Goal: Transaction & Acquisition: Subscribe to service/newsletter

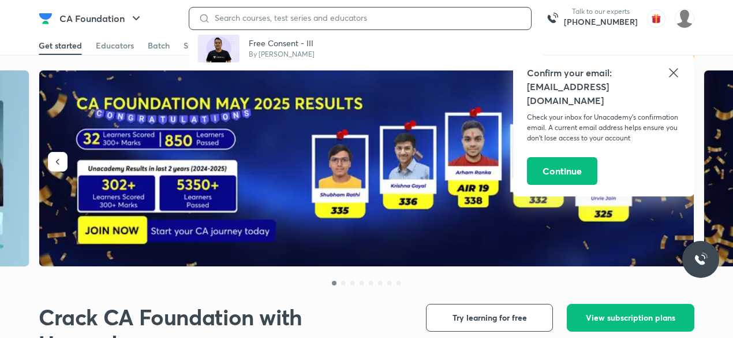
click at [252, 20] on input at bounding box center [366, 17] width 312 height 9
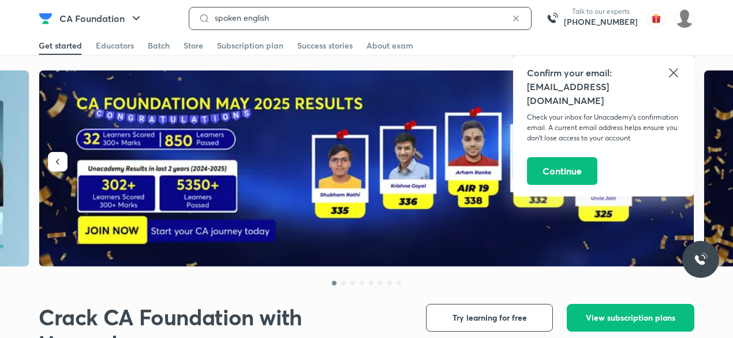
type input "spoken english"
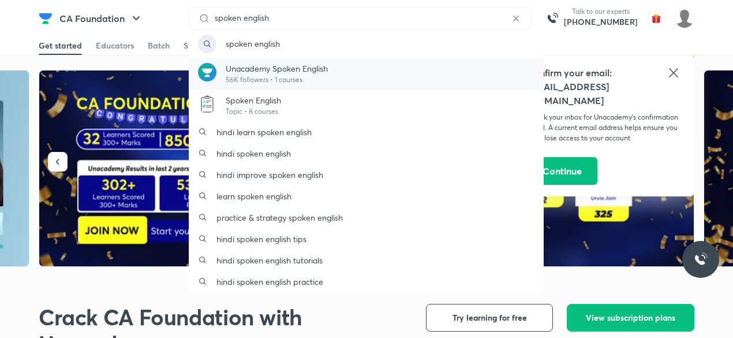
click at [278, 72] on p "Unacademy Spoken English" at bounding box center [277, 68] width 102 height 12
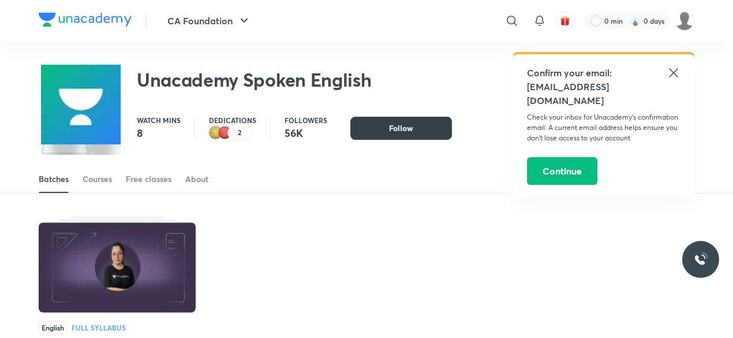
click at [369, 132] on button "Follow" at bounding box center [401, 128] width 102 height 23
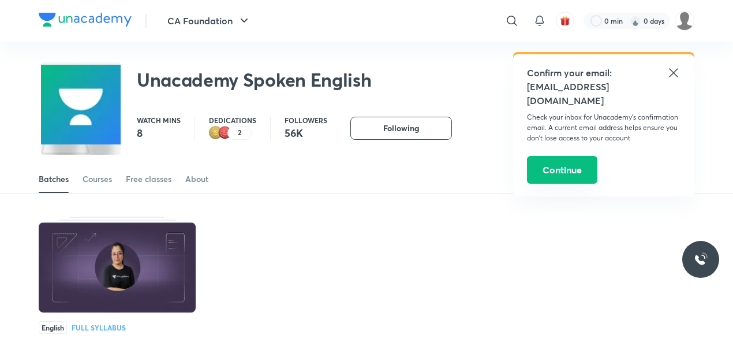
click at [564, 156] on button "Continue" at bounding box center [562, 170] width 70 height 28
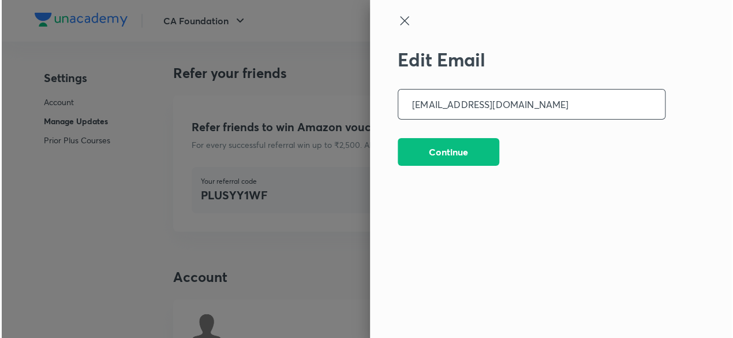
scroll to position [2922, 0]
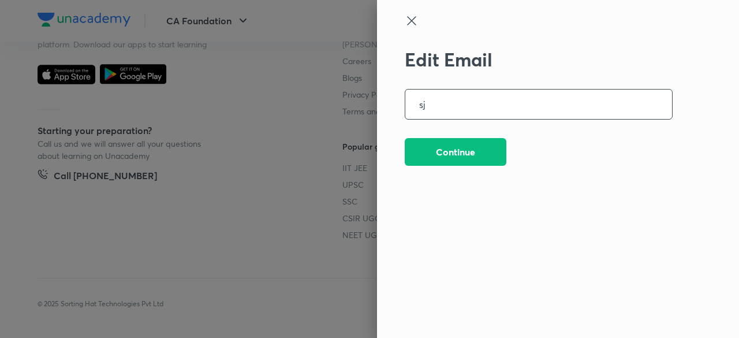
type input "s"
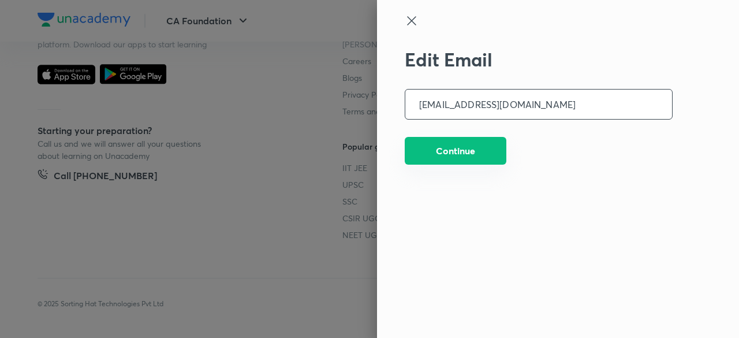
type input "[EMAIL_ADDRESS][DOMAIN_NAME]"
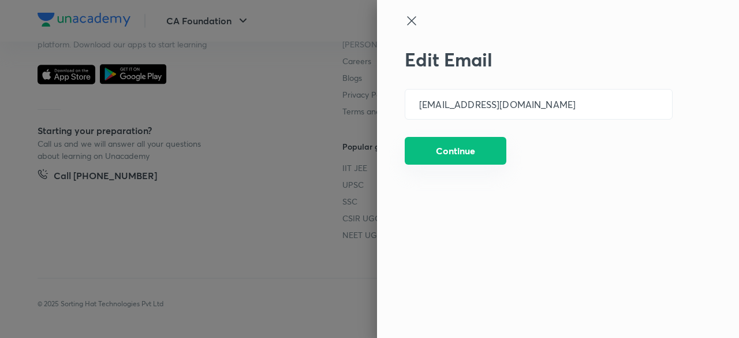
click at [484, 159] on button "Continue" at bounding box center [456, 151] width 102 height 28
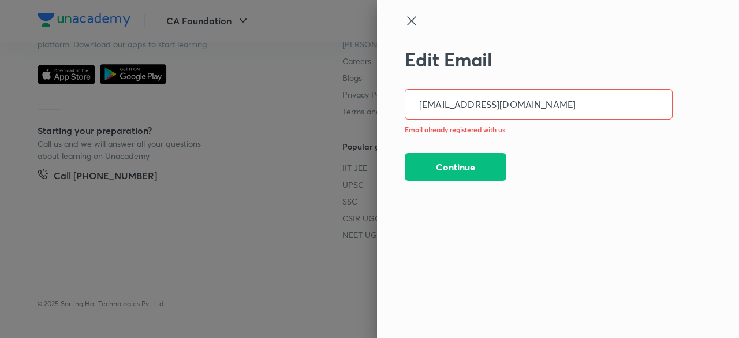
click at [411, 19] on icon at bounding box center [412, 21] width 14 height 14
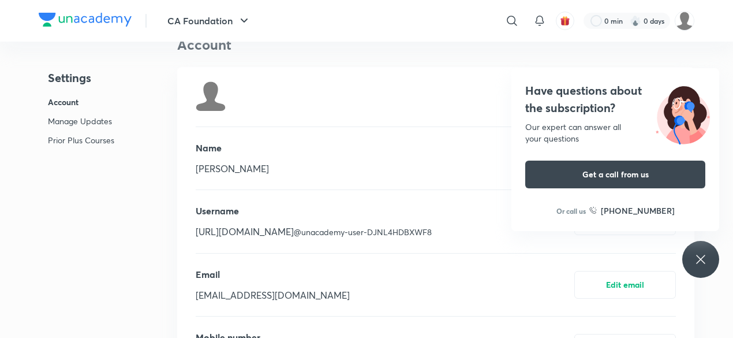
scroll to position [0, 0]
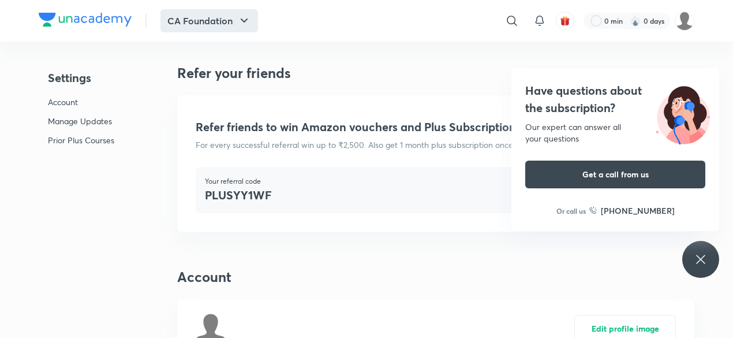
click at [216, 14] on button "CA Foundation" at bounding box center [209, 20] width 98 height 23
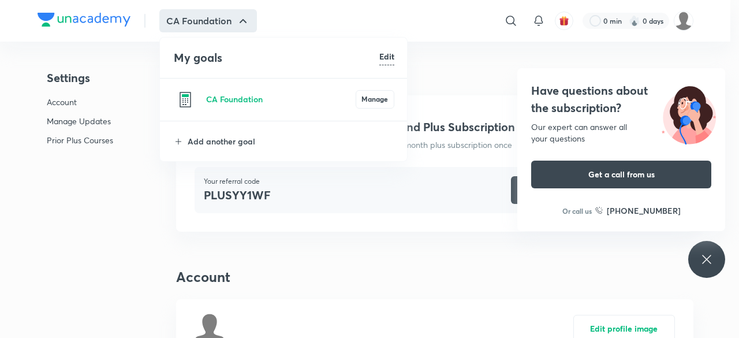
click at [381, 53] on h6 "Edit" at bounding box center [386, 56] width 15 height 12
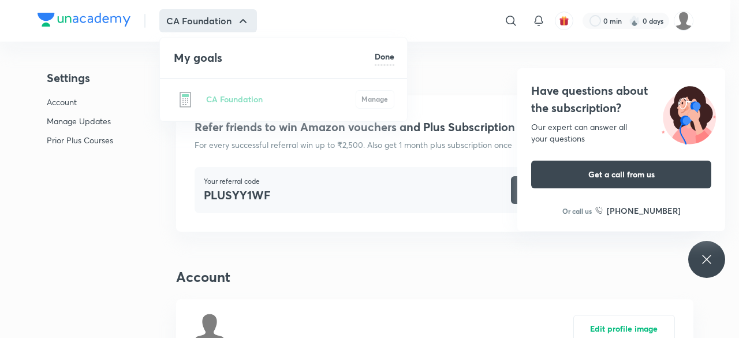
click at [386, 58] on h6 "Done" at bounding box center [385, 56] width 20 height 12
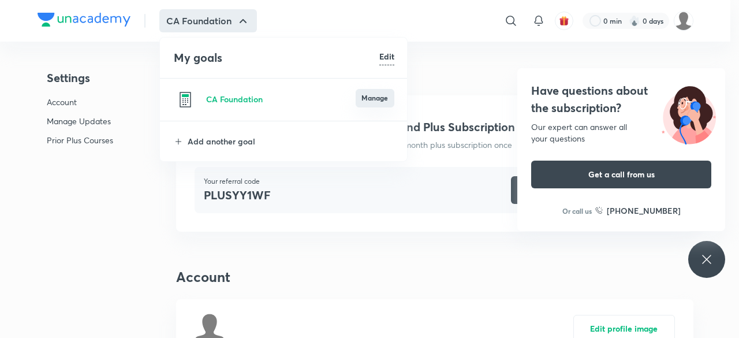
click at [374, 100] on button "Manage" at bounding box center [375, 98] width 39 height 18
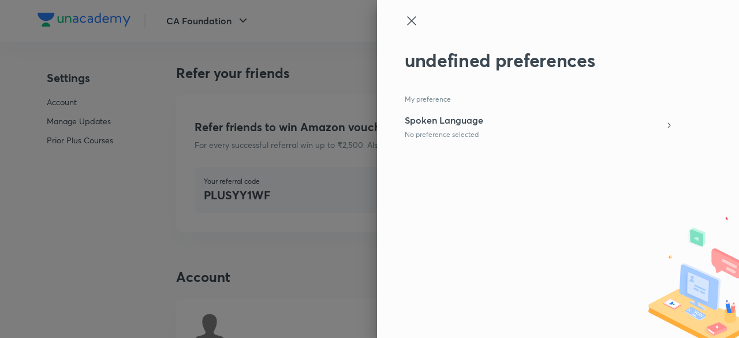
click at [483, 122] on h5 "Spoken Language" at bounding box center [444, 120] width 78 height 14
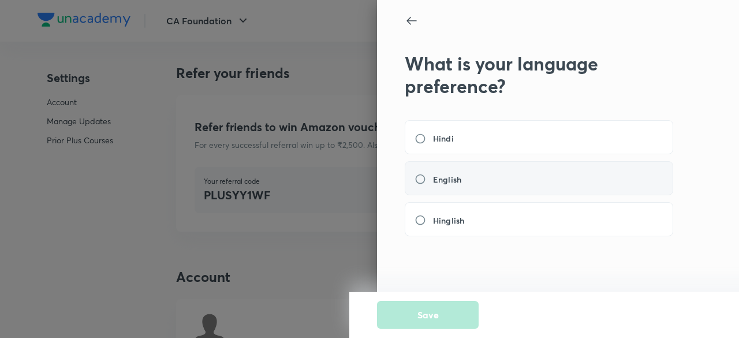
click at [422, 173] on label "English" at bounding box center [441, 179] width 54 height 12
radio input "true"
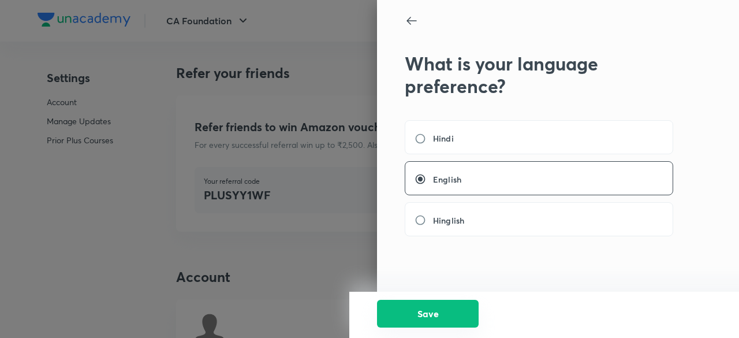
click at [444, 316] on button "Save" at bounding box center [428, 314] width 102 height 28
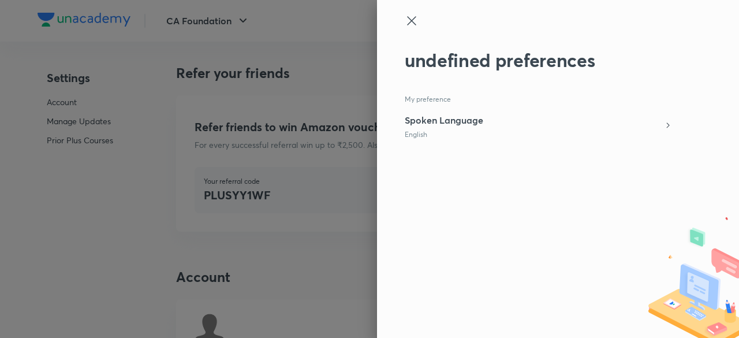
click at [410, 21] on icon at bounding box center [412, 21] width 14 height 14
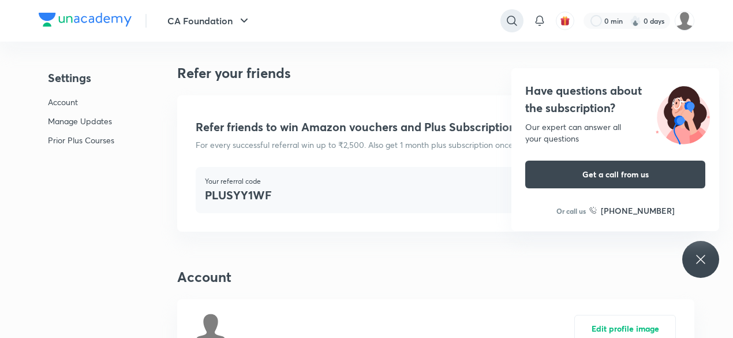
click at [509, 16] on icon at bounding box center [512, 21] width 14 height 14
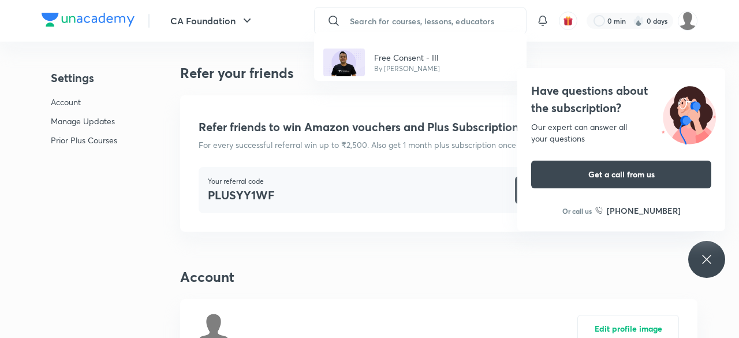
click at [373, 13] on div "Free Consent - III By [PERSON_NAME]" at bounding box center [369, 169] width 739 height 338
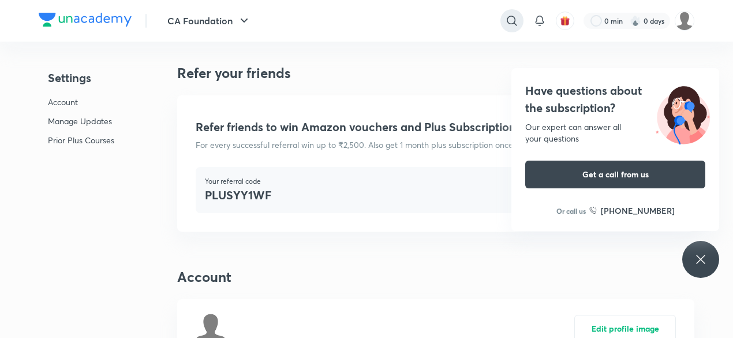
click at [515, 17] on icon at bounding box center [512, 21] width 14 height 14
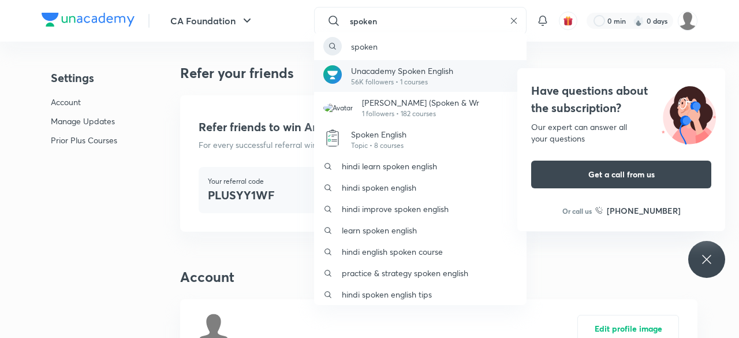
type input "spoken"
click at [442, 63] on div "Unacademy Spoken English 56K followers • 1 courses" at bounding box center [420, 76] width 212 height 32
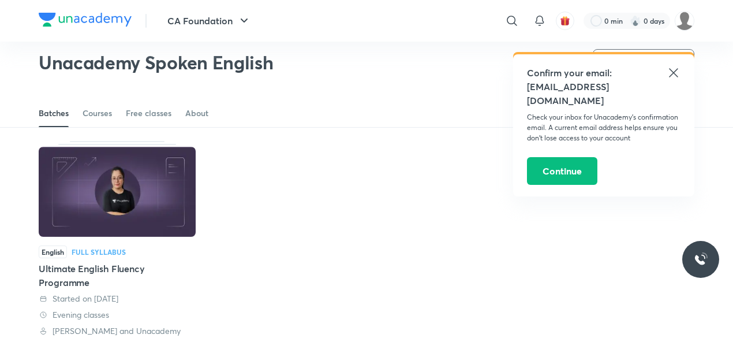
scroll to position [23, 0]
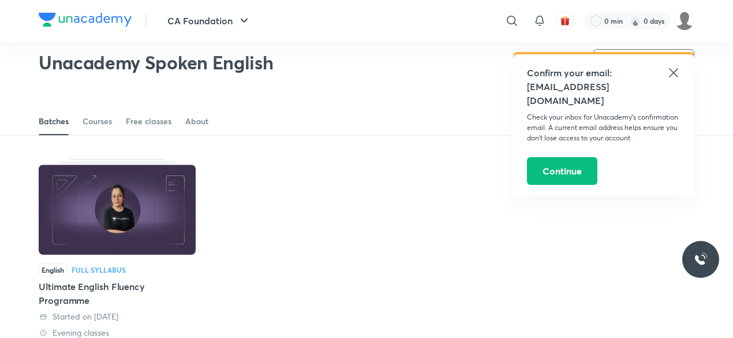
click at [115, 229] on img at bounding box center [117, 209] width 157 height 90
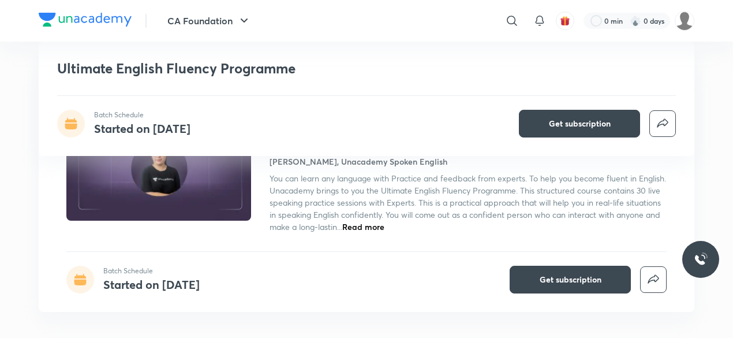
scroll to position [175, 0]
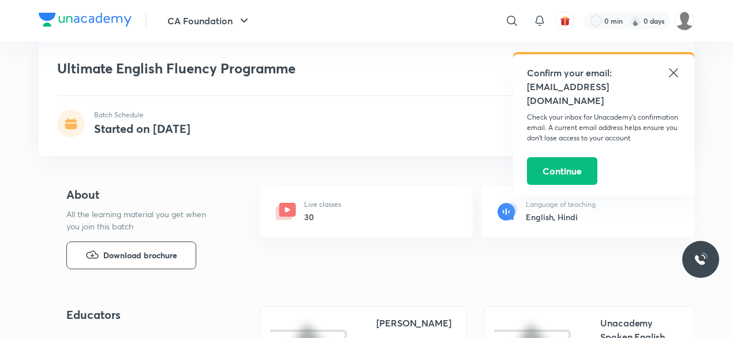
click at [674, 71] on icon at bounding box center [673, 72] width 9 height 9
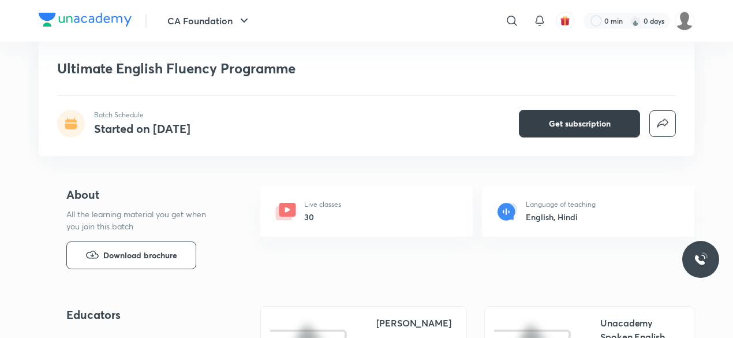
click at [565, 130] on button "Get subscription" at bounding box center [579, 124] width 121 height 28
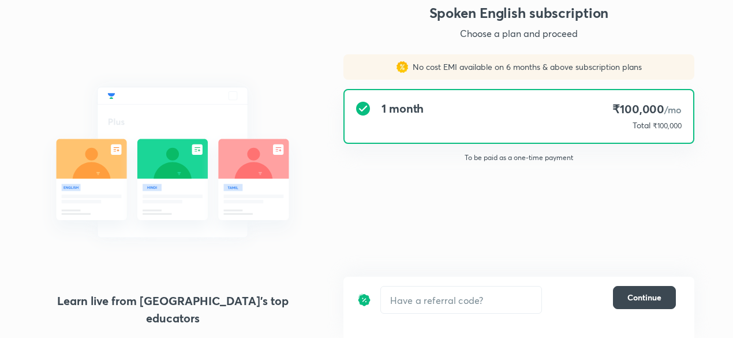
scroll to position [14, 0]
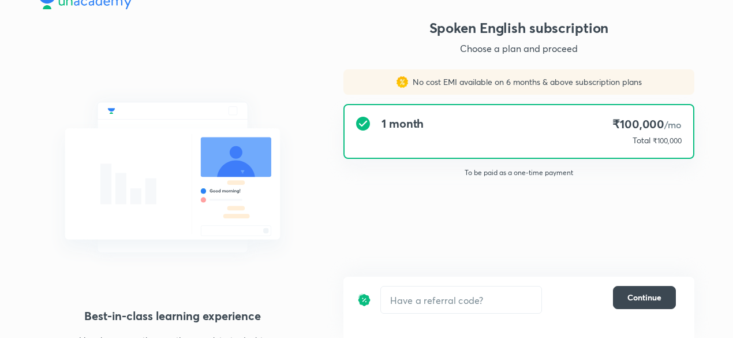
click at [546, 148] on div "1 month ₹100,000 /mo Total ₹100,000" at bounding box center [519, 131] width 349 height 53
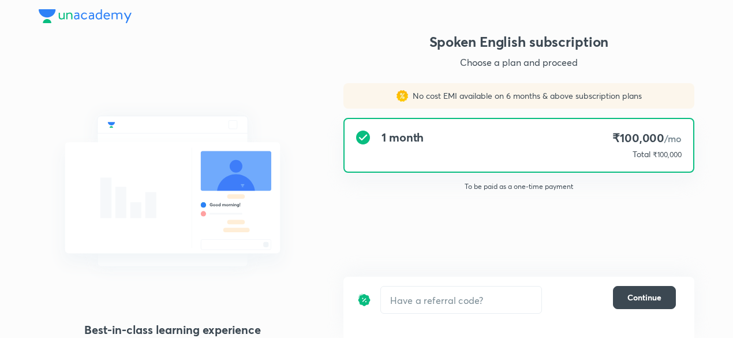
scroll to position [25, 0]
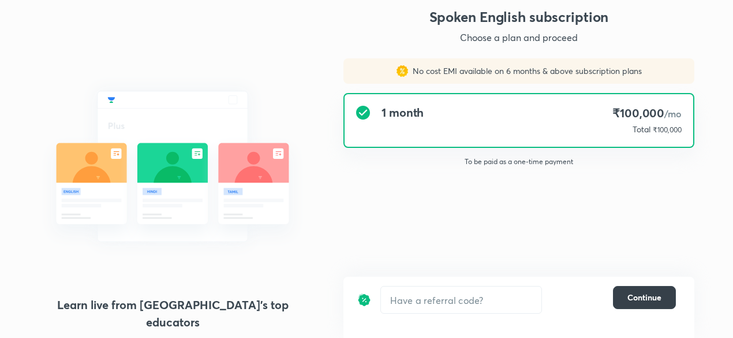
click at [635, 298] on span "Continue" at bounding box center [644, 297] width 34 height 12
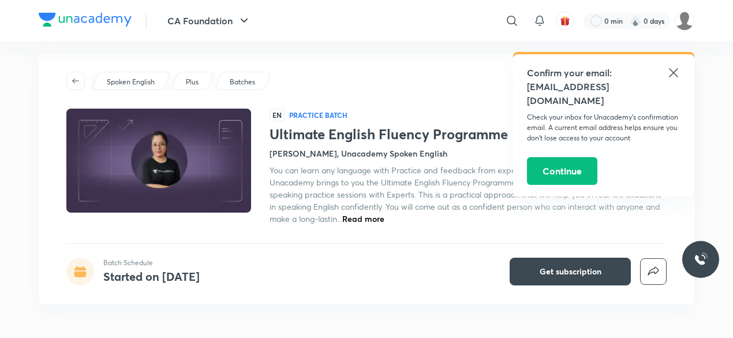
scroll to position [12, 0]
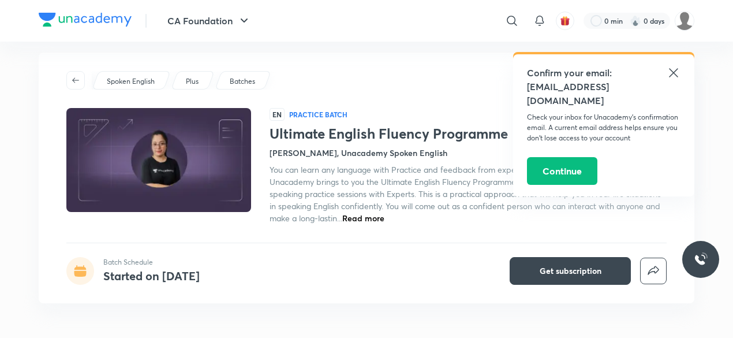
click at [384, 214] on span "Read more" at bounding box center [363, 217] width 42 height 11
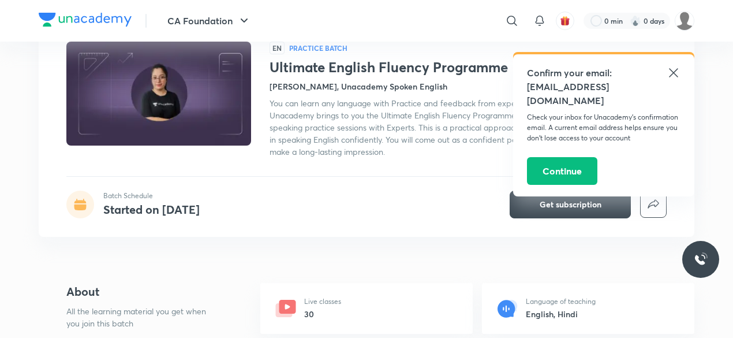
scroll to position [0, 0]
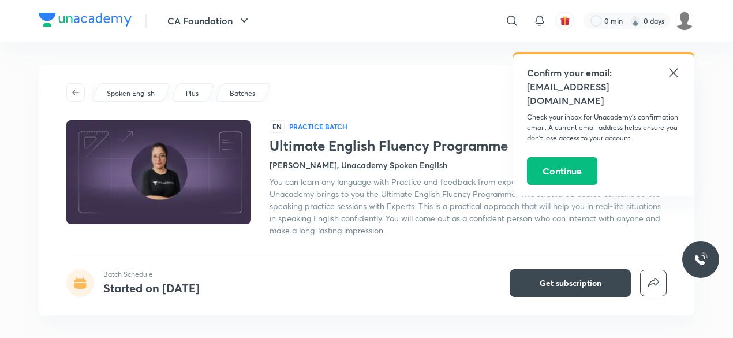
click at [671, 74] on icon at bounding box center [674, 73] width 14 height 14
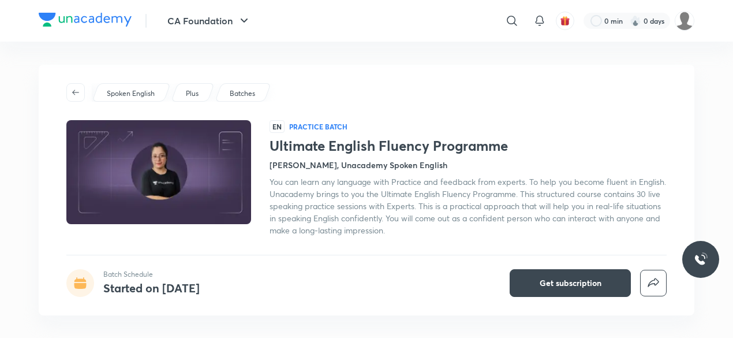
click at [142, 89] on p "Spoken English" at bounding box center [131, 93] width 48 height 10
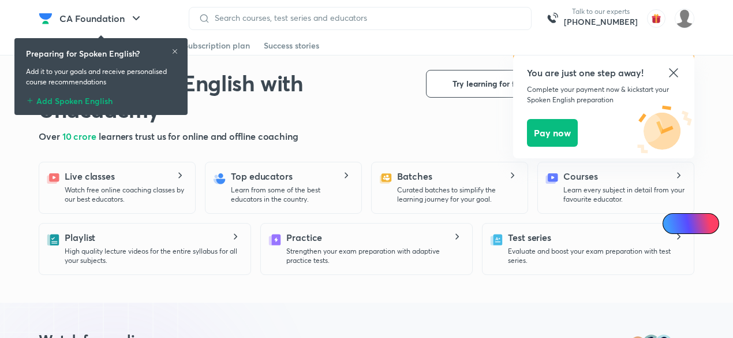
click at [675, 73] on icon at bounding box center [674, 73] width 14 height 14
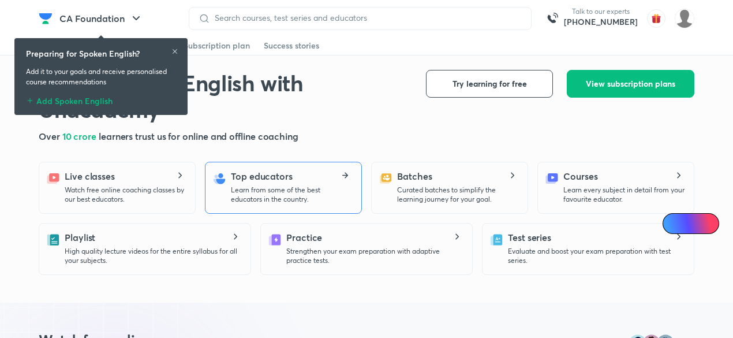
click at [241, 195] on p "Learn from some of the best educators in the country." at bounding box center [291, 194] width 121 height 18
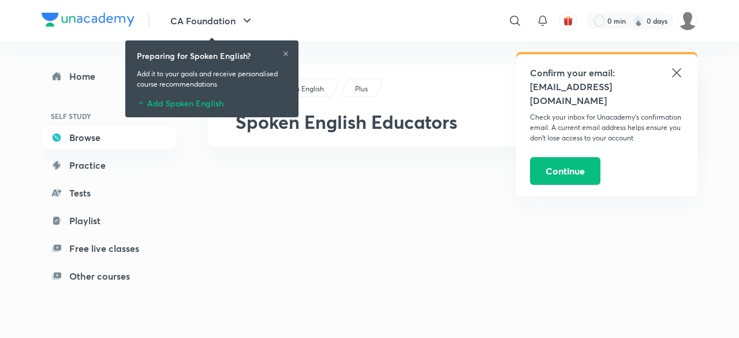
click at [166, 106] on div "Add Spoken English" at bounding box center [212, 101] width 150 height 14
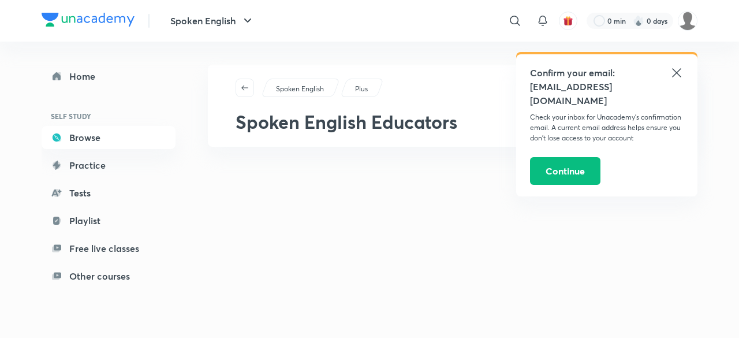
click at [677, 69] on icon at bounding box center [677, 73] width 14 height 14
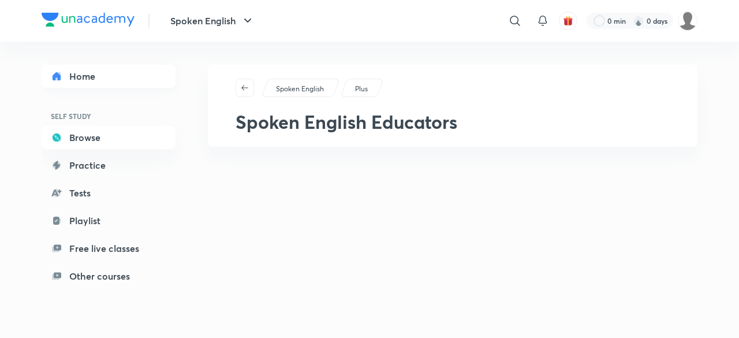
click at [92, 76] on link "Home" at bounding box center [109, 76] width 134 height 23
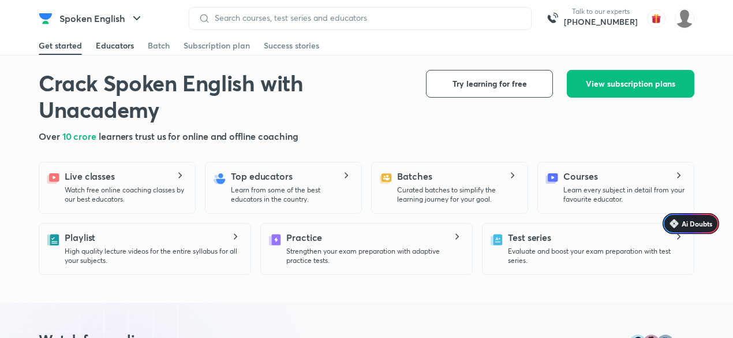
click at [111, 47] on div "Educators" at bounding box center [115, 46] width 38 height 12
click at [114, 42] on div "Educators" at bounding box center [115, 46] width 38 height 12
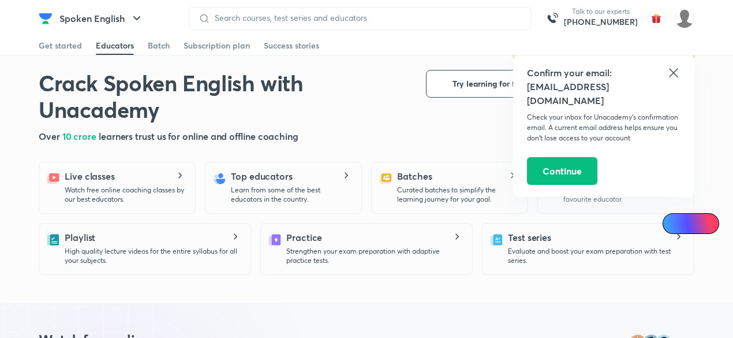
click at [114, 42] on div "Educators" at bounding box center [115, 46] width 38 height 12
click at [570, 163] on button "Continue" at bounding box center [562, 170] width 70 height 28
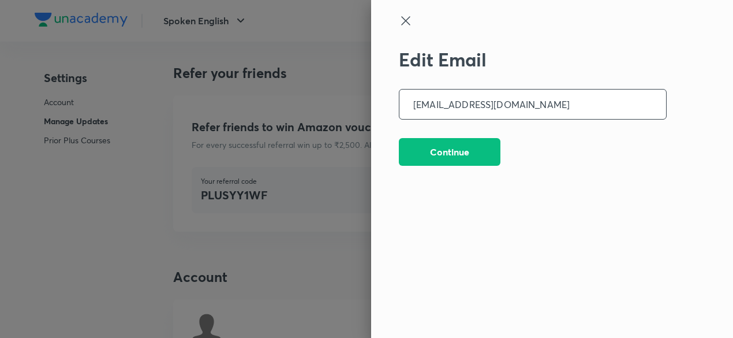
scroll to position [2922, 0]
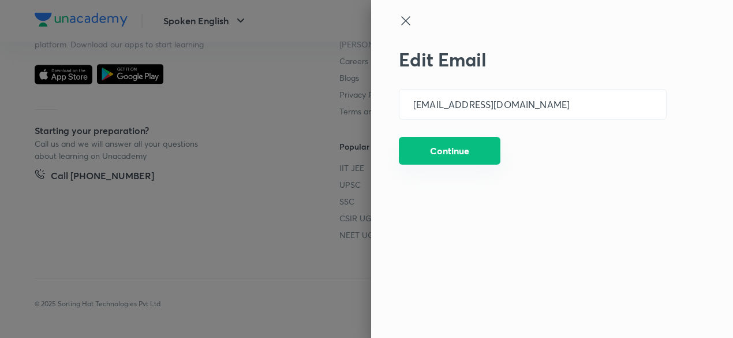
click at [458, 151] on button "Continue" at bounding box center [450, 151] width 102 height 28
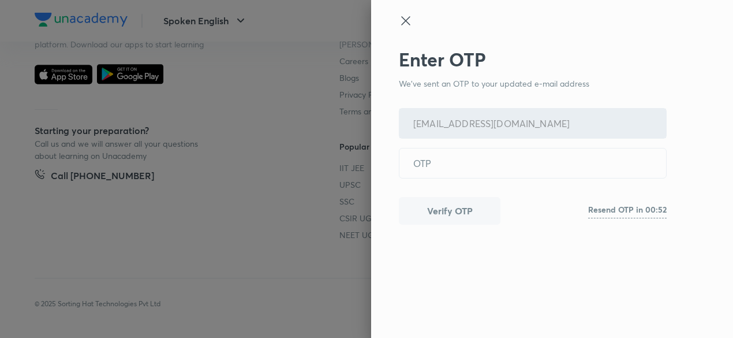
click at [403, 18] on icon at bounding box center [405, 20] width 9 height 9
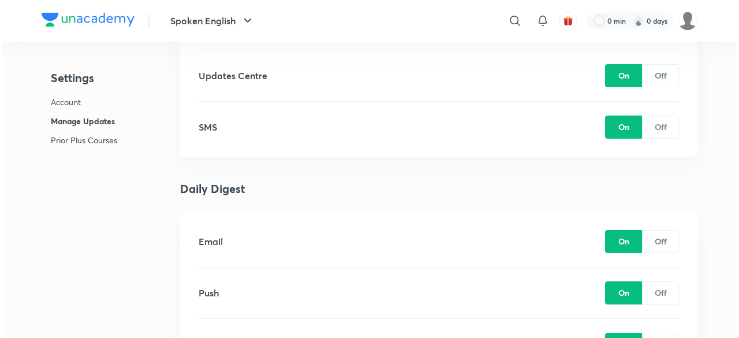
scroll to position [1258, 0]
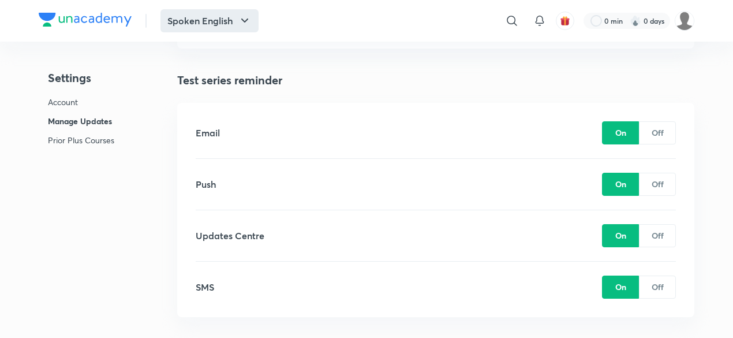
click at [245, 19] on icon "button" at bounding box center [245, 21] width 14 height 14
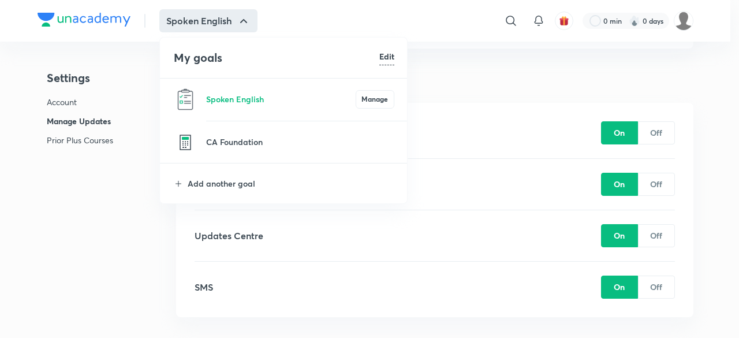
click at [503, 87] on div at bounding box center [369, 169] width 739 height 338
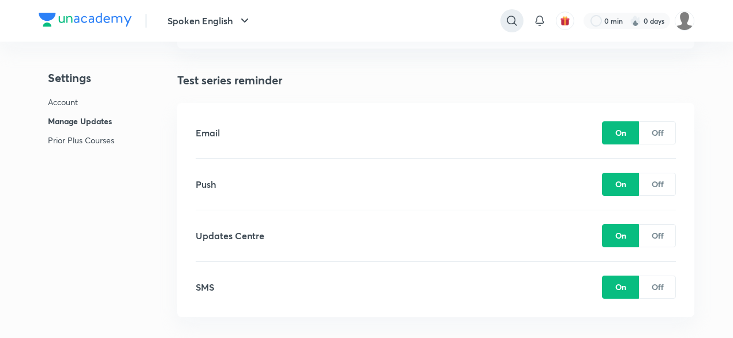
click at [512, 12] on div at bounding box center [511, 20] width 23 height 23
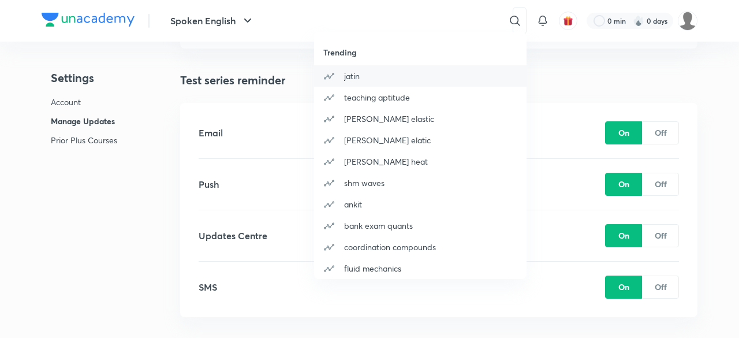
click at [368, 73] on div "jatin" at bounding box center [420, 75] width 212 height 21
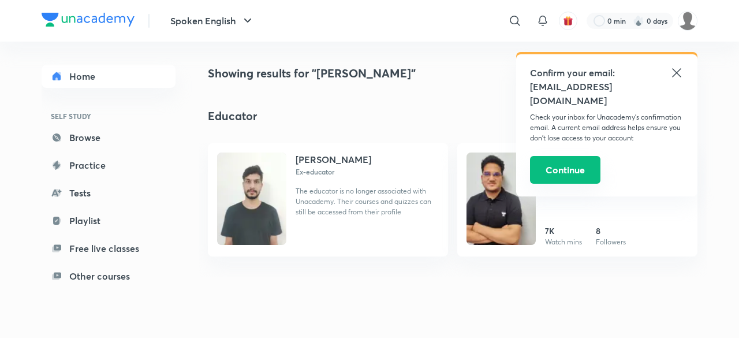
click at [589, 156] on button "Continue" at bounding box center [565, 170] width 70 height 28
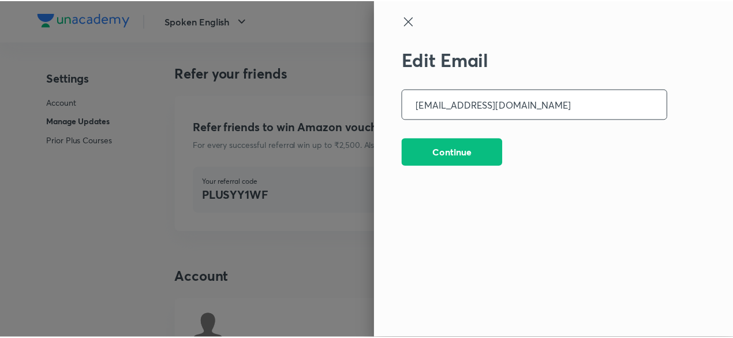
scroll to position [2922, 0]
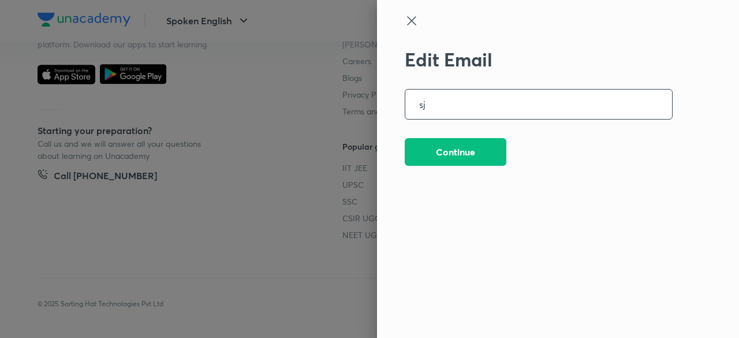
type input "s"
click at [455, 106] on input "[EMAIL_ADDRESS][DOMAIN_NAME]" at bounding box center [538, 103] width 267 height 29
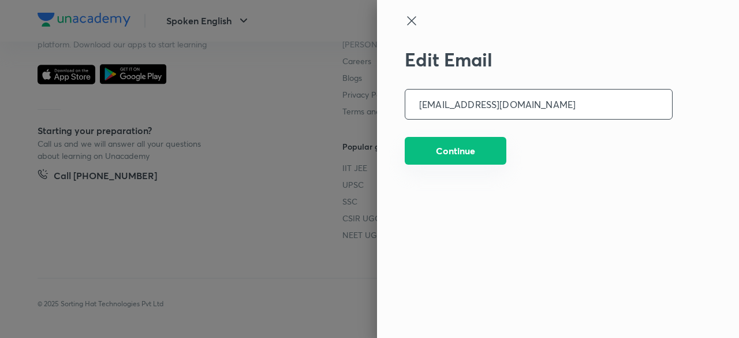
type input "st29873333@gmail.com"
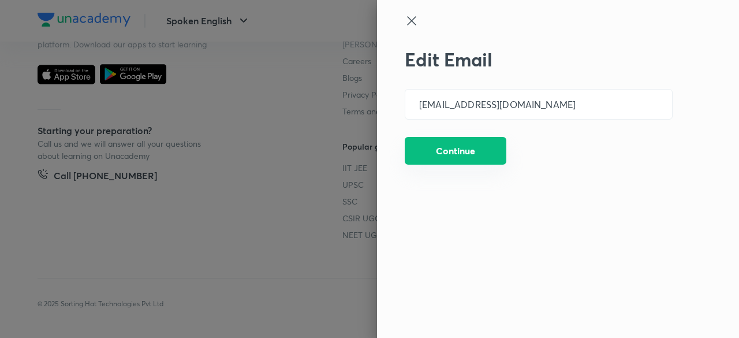
click at [444, 151] on button "Continue" at bounding box center [456, 151] width 102 height 28
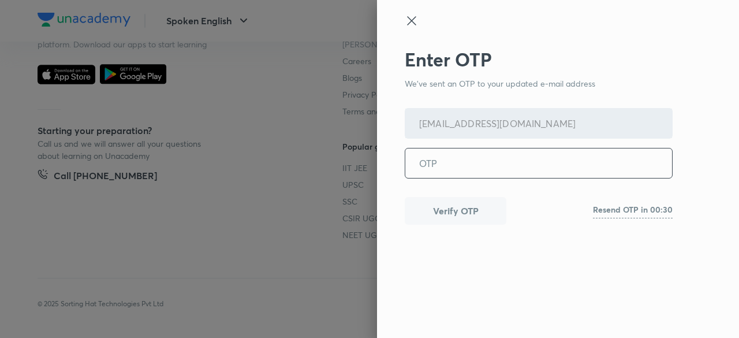
click at [476, 164] on input "tel" at bounding box center [538, 162] width 267 height 29
paste input "651401"
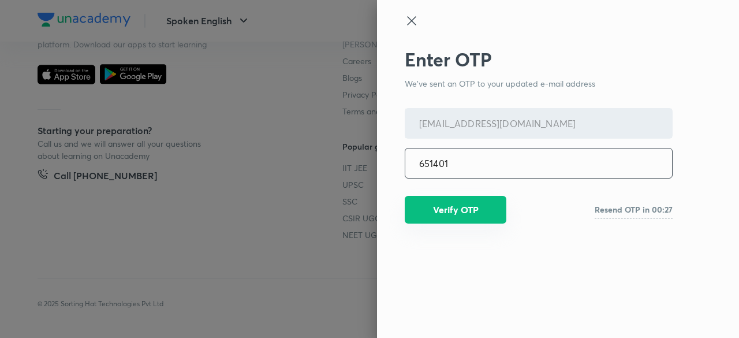
type input "651401"
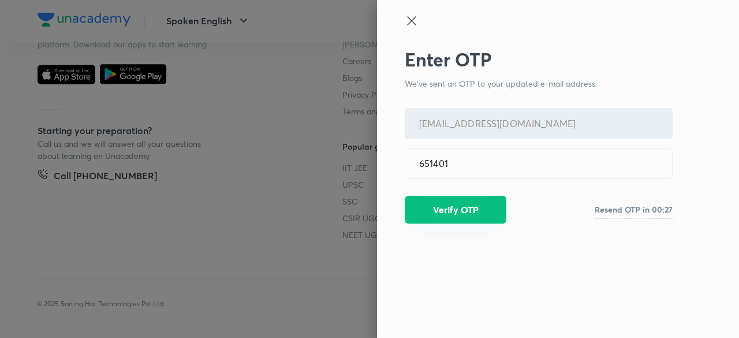
click at [462, 207] on button "Verify OTP" at bounding box center [456, 210] width 102 height 28
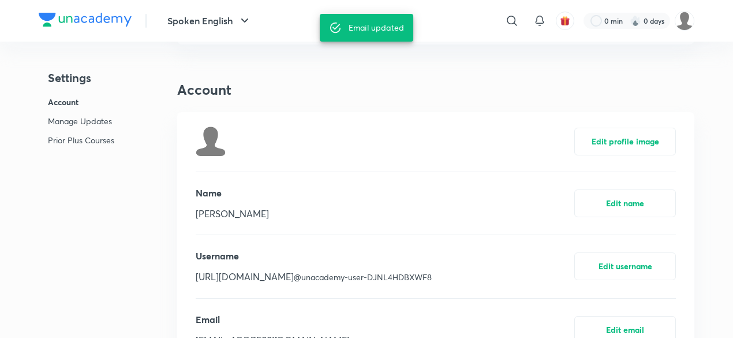
scroll to position [0, 0]
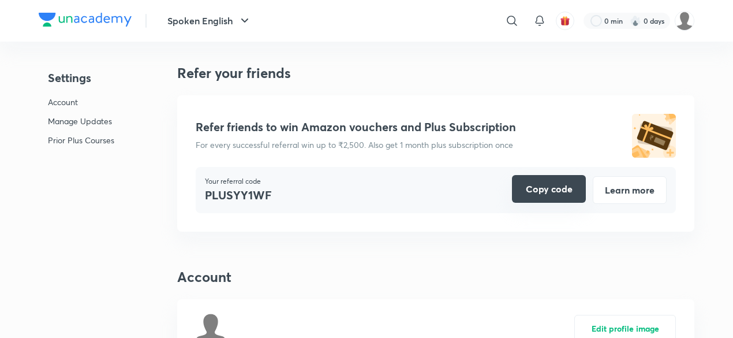
click at [545, 190] on button "Copy code" at bounding box center [549, 189] width 74 height 28
click at [509, 19] on icon at bounding box center [512, 21] width 14 height 14
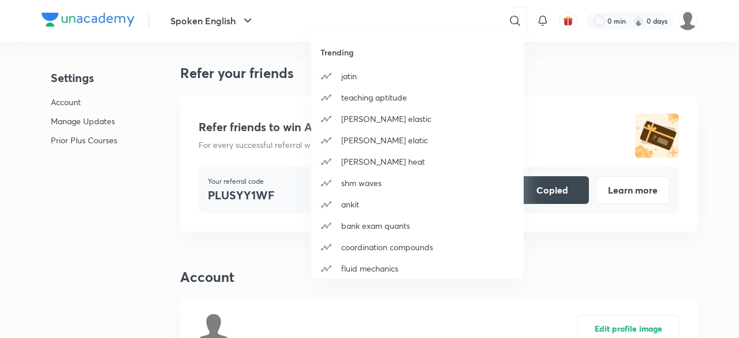
click at [368, 17] on div "Trending jatin teaching aptitude amit gupta elastic amit gupta elatic amit gupt…" at bounding box center [369, 169] width 739 height 338
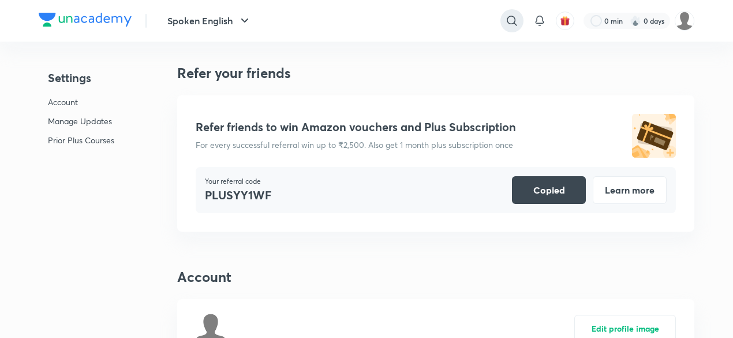
click at [510, 19] on icon at bounding box center [512, 21] width 14 height 14
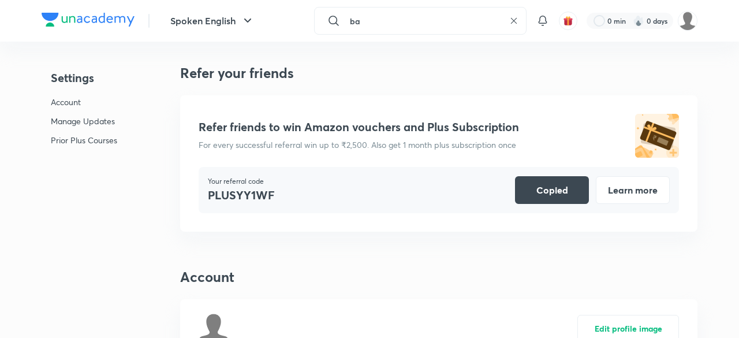
type input "b"
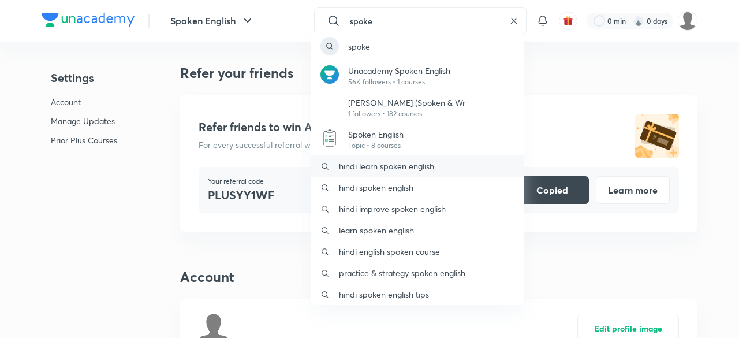
type input "spoke"
click at [389, 162] on p "hindi learn spoken english" at bounding box center [386, 166] width 95 height 12
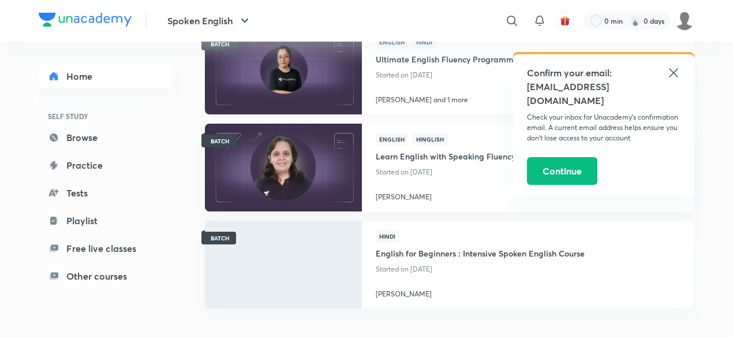
scroll to position [117, 0]
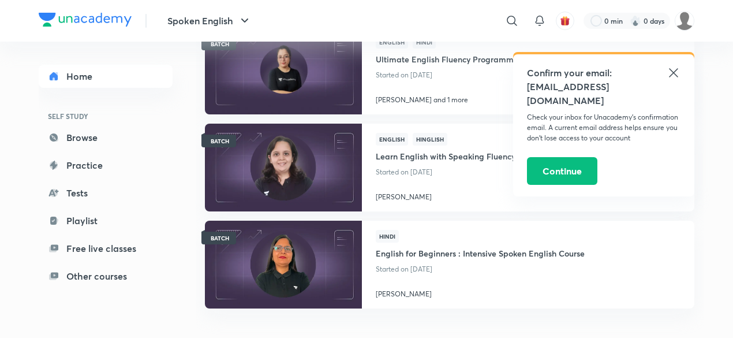
click at [673, 69] on icon at bounding box center [674, 73] width 14 height 14
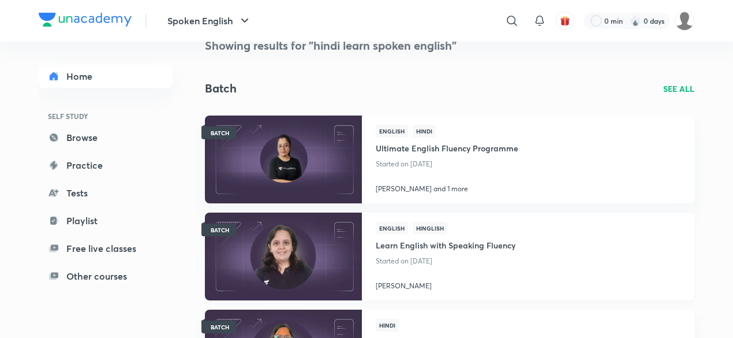
scroll to position [24, 0]
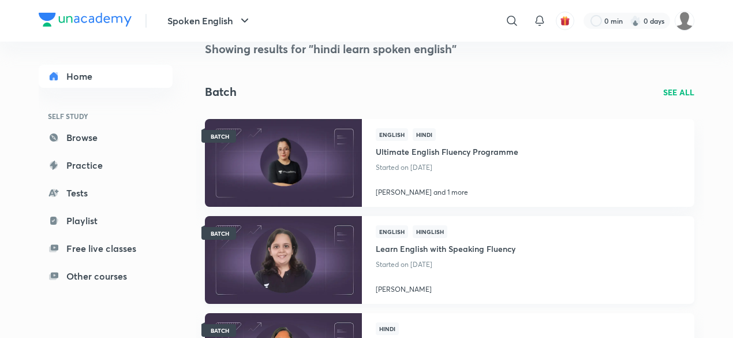
click at [306, 158] on img at bounding box center [283, 162] width 160 height 89
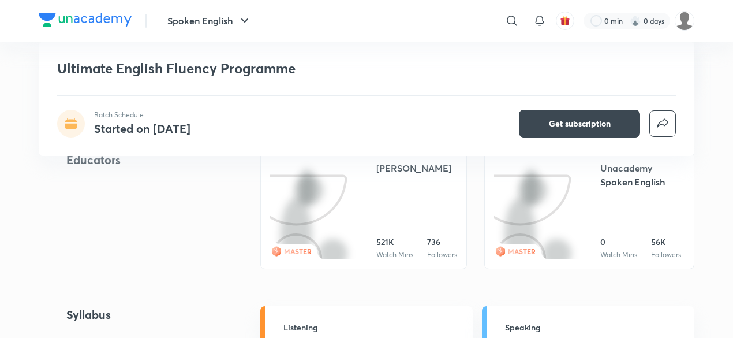
scroll to position [330, 0]
click at [319, 261] on img at bounding box center [319, 261] width 0 height 0
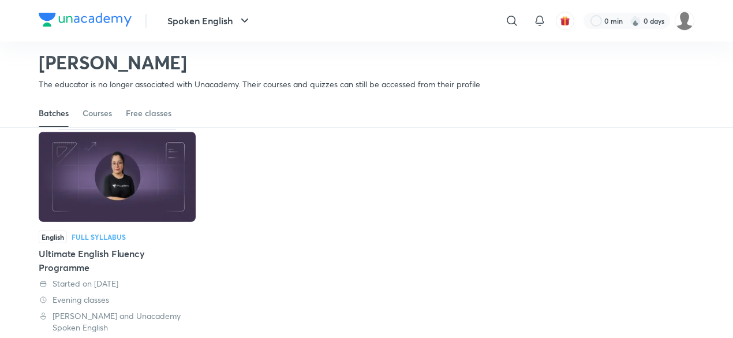
scroll to position [67, 0]
click at [102, 110] on div "Courses" at bounding box center [97, 113] width 29 height 12
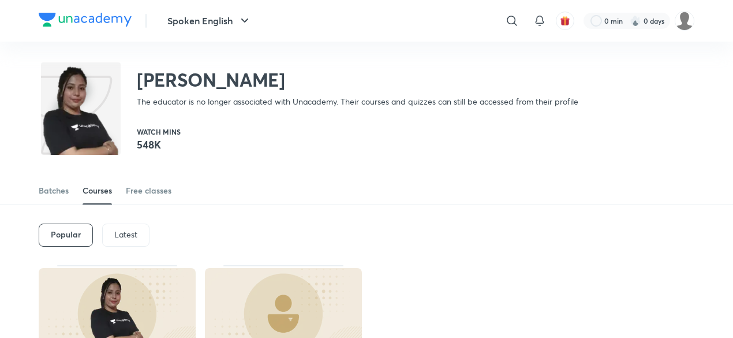
click at [155, 113] on div "Divyanshi Sharma The educator is no longer associated with Unacademy. Their cou…" at bounding box center [367, 79] width 656 height 75
click at [143, 189] on div "Free classes" at bounding box center [149, 191] width 46 height 12
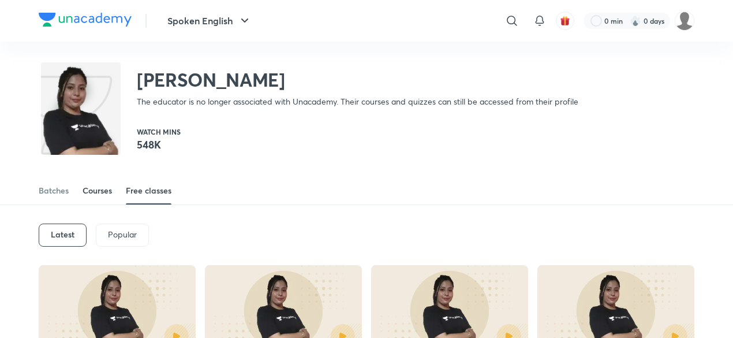
click at [95, 191] on div "Courses" at bounding box center [97, 191] width 29 height 12
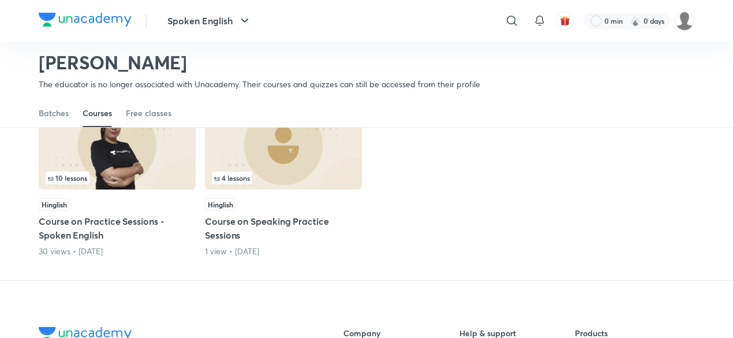
scroll to position [126, 0]
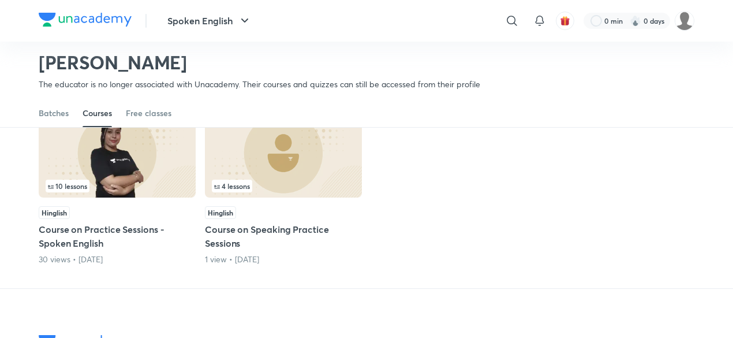
click at [124, 179] on img at bounding box center [117, 152] width 157 height 90
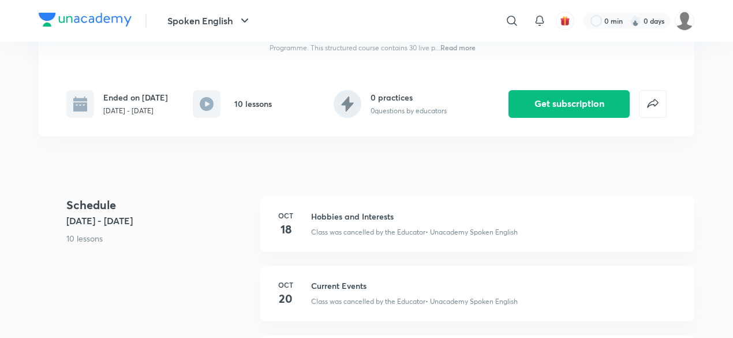
scroll to position [204, 0]
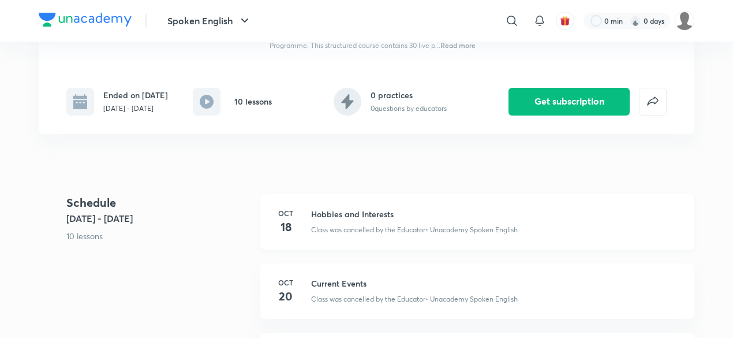
click at [414, 234] on div "Oct 18 Hobbies and Interests Class was cancelled by the Educator • Unacademy Sp…" at bounding box center [477, 221] width 434 height 55
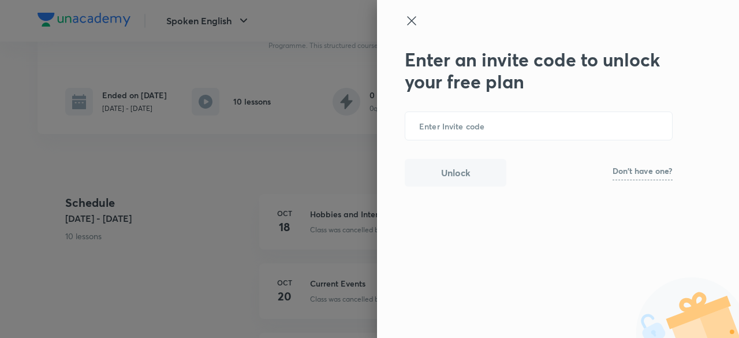
click at [405, 16] on icon at bounding box center [412, 21] width 14 height 14
